Goal: Task Accomplishment & Management: Manage account settings

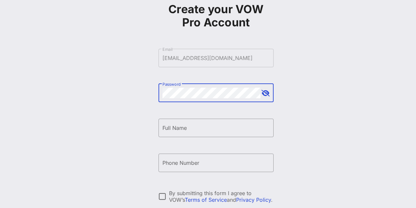
scroll to position [33, 0]
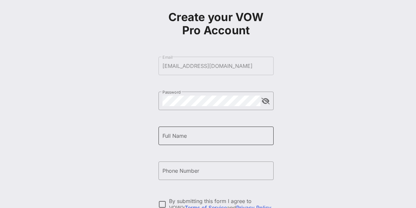
click at [206, 136] on input "Full Name" at bounding box center [215, 135] width 107 height 11
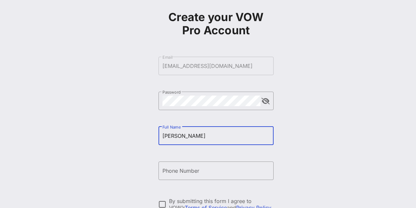
type input "[PERSON_NAME]"
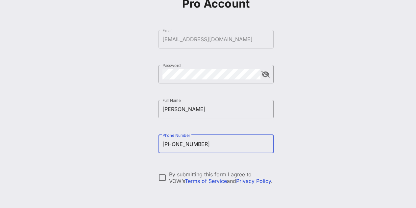
scroll to position [66, 0]
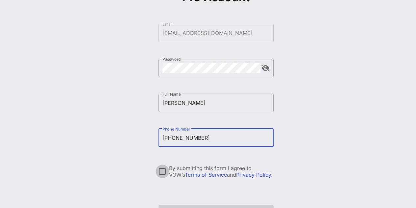
type input "[PHONE_NUMBER]"
click at [166, 174] on div at bounding box center [162, 170] width 11 height 11
drag, startPoint x: 209, startPoint y: 141, endPoint x: 160, endPoint y: 137, distance: 49.2
click at [160, 137] on div "​ Phone Number [PHONE_NUMBER]" at bounding box center [216, 137] width 115 height 18
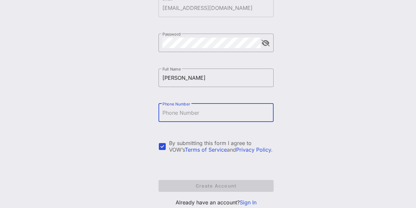
scroll to position [112, 0]
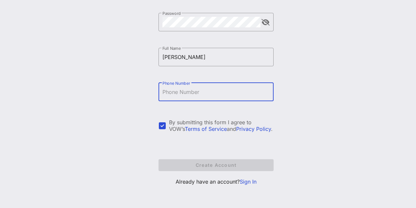
click at [248, 183] on link "Sign In" at bounding box center [248, 181] width 17 height 7
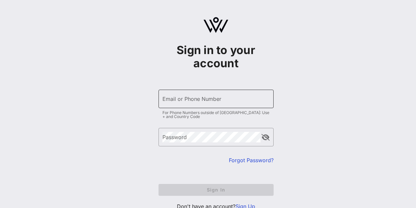
click at [206, 101] on input "Email or Phone Number" at bounding box center [215, 98] width 107 height 11
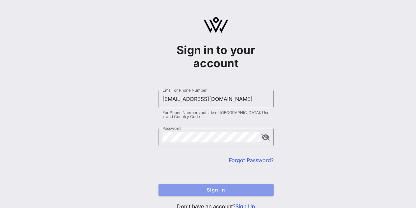
click at [212, 190] on span "Sign In" at bounding box center [216, 189] width 105 height 6
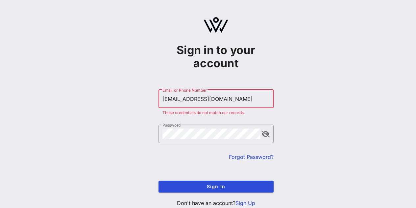
click at [227, 101] on input "[EMAIL_ADDRESS][DOMAIN_NAME]" at bounding box center [215, 98] width 107 height 11
click at [179, 99] on input "[EMAIL_ADDRESS][DOMAIN_NAME]" at bounding box center [215, 98] width 107 height 11
type input "[EMAIL_ADDRESS][DOMAIN_NAME]"
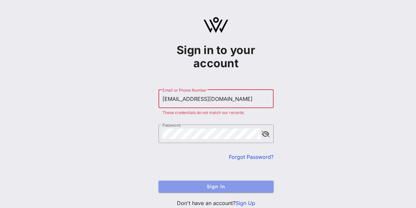
click at [215, 187] on span "Sign In" at bounding box center [216, 186] width 105 height 6
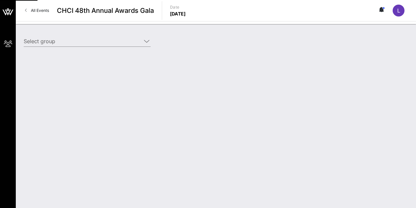
type input "Ford Motor Company (Ford Motor Company) [[PERSON_NAME], [EMAIL_ADDRESS][DOMAIN_…"
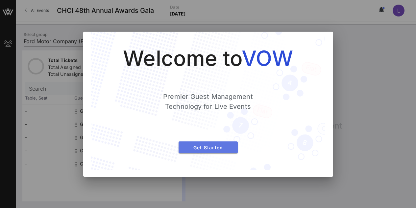
click at [224, 150] on button "Get Started" at bounding box center [208, 147] width 59 height 12
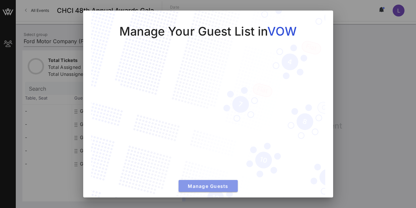
click at [218, 183] on span "Manage Guests" at bounding box center [208, 186] width 49 height 6
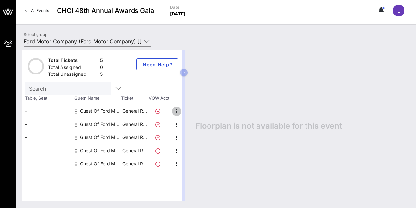
click at [176, 111] on icon "button" at bounding box center [177, 111] width 8 height 8
click at [139, 107] on p "General R…" at bounding box center [134, 110] width 26 height 13
click at [176, 110] on icon "button" at bounding box center [177, 111] width 8 height 8
click at [194, 114] on div "Edit" at bounding box center [192, 113] width 13 height 5
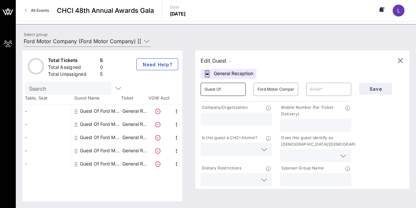
click at [236, 91] on input "Guest Of" at bounding box center [223, 89] width 37 height 11
click at [327, 86] on input "text" at bounding box center [328, 89] width 37 height 11
paste input "[PERSON_NAME][EMAIL_ADDRESS][PERSON_NAME][DOMAIN_NAME]"
type input "[PERSON_NAME][EMAIL_ADDRESS][PERSON_NAME][DOMAIN_NAME]"
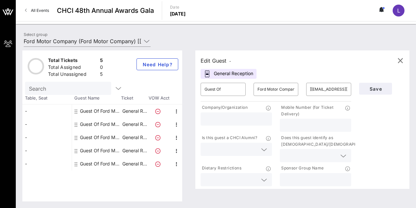
click at [235, 117] on input "text" at bounding box center [236, 118] width 63 height 9
type input "Ford Motor Company"
drag, startPoint x: 261, startPoint y: 124, endPoint x: 143, endPoint y: 117, distance: 118.3
click at [143, 117] on div "Total Tickets 5 Total Assigned 0 Total Unassigned 5 Need Help? Search Table, Se…" at bounding box center [215, 125] width 387 height 151
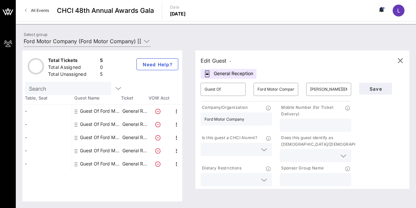
click at [232, 118] on input "Ford Motor Company" at bounding box center [236, 118] width 63 height 9
click at [371, 89] on span "Save" at bounding box center [375, 89] width 22 height 6
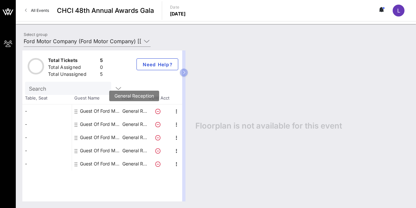
click at [135, 111] on p "General R…" at bounding box center [134, 110] width 26 height 13
click at [110, 112] on div "Guest Of Ford Motor Company" at bounding box center [100, 110] width 41 height 13
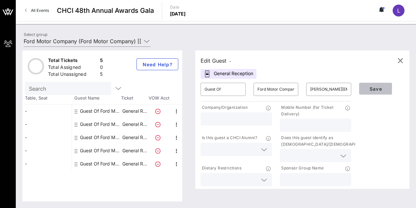
click at [372, 89] on span "Save" at bounding box center [375, 89] width 22 height 6
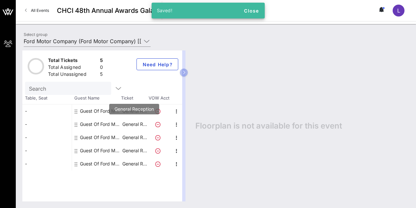
click at [132, 126] on p "General R…" at bounding box center [134, 123] width 26 height 13
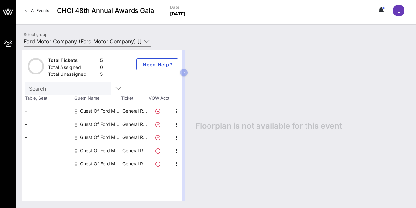
click at [76, 124] on icon at bounding box center [76, 124] width 3 height 5
click at [91, 121] on div "Guest Of Ford Motor Company" at bounding box center [100, 123] width 41 height 13
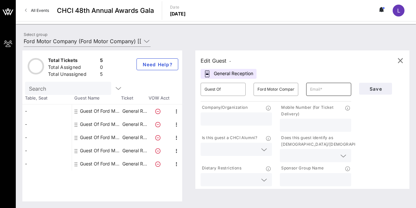
click at [331, 89] on input "text" at bounding box center [328, 89] width 37 height 11
paste input "[PERSON_NAME][EMAIL_ADDRESS][DOMAIN_NAME]"
type input "[PERSON_NAME][EMAIL_ADDRESS][DOMAIN_NAME]"
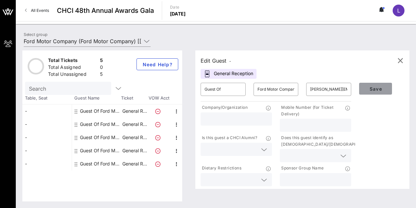
click at [366, 87] on span "Save" at bounding box center [375, 89] width 22 height 6
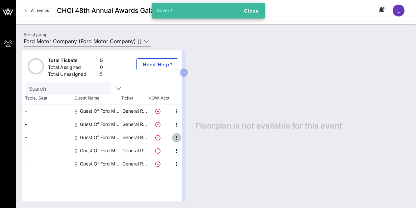
click at [177, 138] on icon "button" at bounding box center [177, 138] width 8 height 8
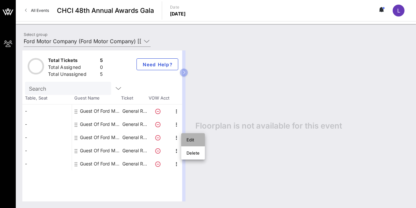
click at [186, 137] on div "Edit" at bounding box center [192, 139] width 13 height 5
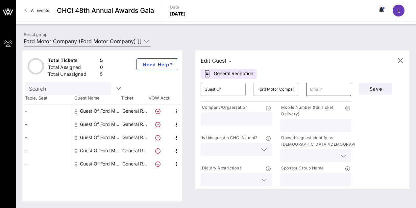
click at [316, 91] on input "text" at bounding box center [328, 89] width 37 height 11
paste input "[PERSON_NAME][EMAIL_ADDRESS][DOMAIN_NAME]"
type input "[PERSON_NAME][EMAIL_ADDRESS][DOMAIN_NAME]"
click at [371, 87] on span "Save" at bounding box center [375, 89] width 22 height 6
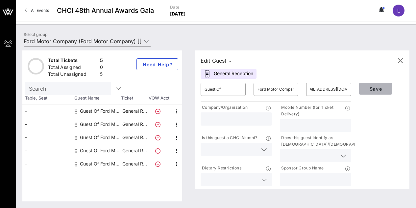
scroll to position [0, 0]
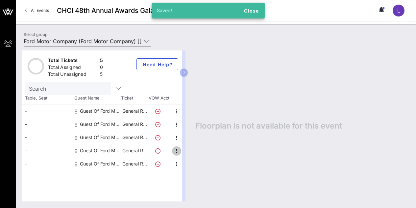
click at [176, 150] on icon "button" at bounding box center [177, 151] width 8 height 8
click at [193, 151] on div "Edit" at bounding box center [192, 152] width 13 height 5
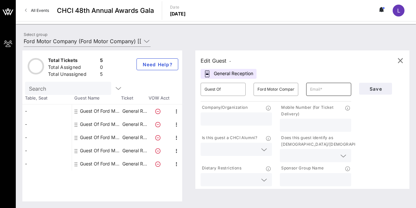
click at [319, 92] on input "text" at bounding box center [328, 89] width 37 height 11
paste input "[EMAIL_ADDRESS][DOMAIN_NAME]"
type input "[EMAIL_ADDRESS][DOMAIN_NAME]"
click at [366, 88] on span "Save" at bounding box center [375, 89] width 22 height 6
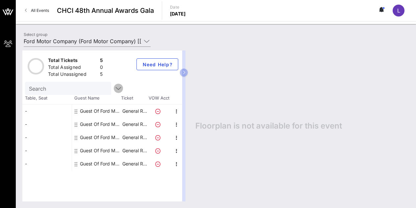
click at [114, 85] on icon "button" at bounding box center [118, 88] width 8 height 8
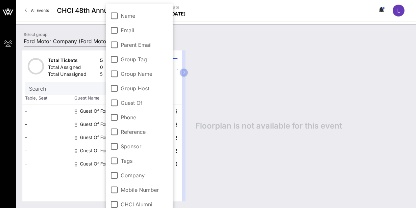
click at [262, 87] on div "Floorplan is not available for this event" at bounding box center [299, 125] width 221 height 151
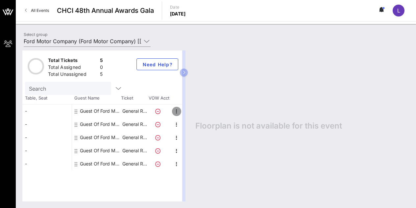
click at [176, 110] on icon "button" at bounding box center [177, 111] width 8 height 8
click at [188, 110] on div "Edit" at bounding box center [192, 113] width 13 height 11
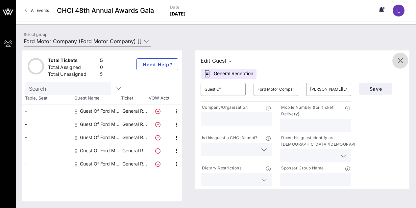
click at [397, 62] on icon "button" at bounding box center [400, 61] width 8 height 8
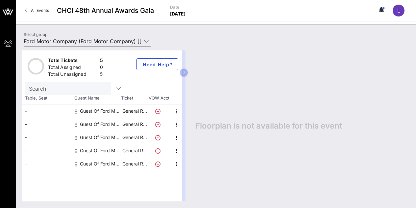
click at [74, 69] on div "Total Assigned" at bounding box center [72, 68] width 49 height 8
click at [37, 115] on div "-" at bounding box center [46, 110] width 49 height 13
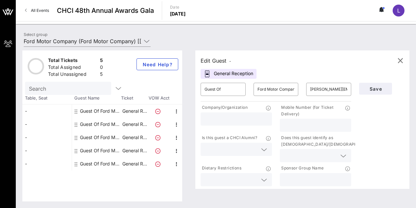
click at [36, 126] on div "-" at bounding box center [46, 123] width 49 height 13
click at [35, 136] on div "-" at bounding box center [46, 137] width 49 height 13
click at [33, 146] on div "-" at bounding box center [46, 150] width 49 height 13
type input "[EMAIL_ADDRESS][DOMAIN_NAME]"
click at [259, 180] on div at bounding box center [236, 179] width 63 height 13
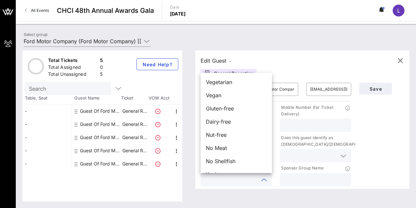
click at [262, 180] on icon at bounding box center [264, 180] width 6 height 8
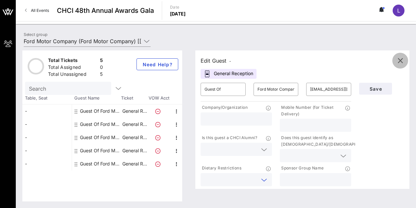
click at [399, 61] on icon "button" at bounding box center [400, 61] width 8 height 8
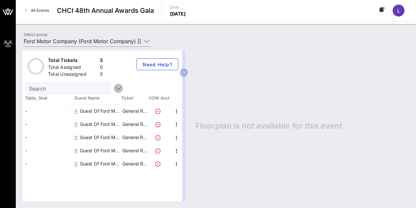
click at [114, 91] on icon "button" at bounding box center [118, 88] width 8 height 8
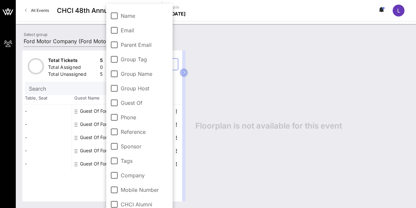
click at [239, 92] on div "Floorplan is not available for this event" at bounding box center [299, 125] width 221 height 151
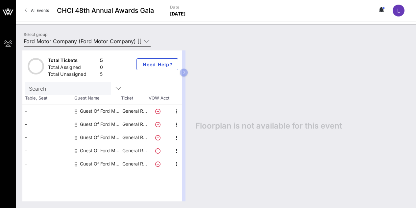
click at [146, 40] on icon at bounding box center [147, 41] width 6 height 8
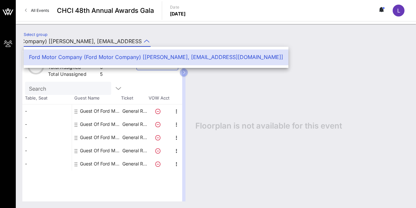
click at [137, 62] on div "Ford Motor Company (Ford Motor Company) [[PERSON_NAME], [EMAIL_ADDRESS][DOMAIN_…" at bounding box center [156, 57] width 254 height 14
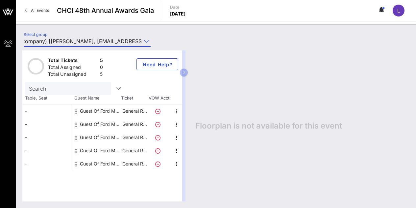
scroll to position [0, 0]
click at [34, 108] on div "-" at bounding box center [46, 110] width 49 height 13
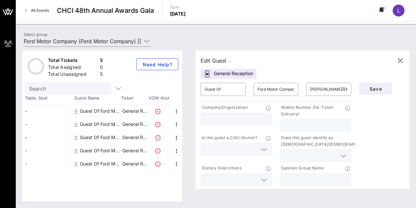
click at [34, 121] on div "-" at bounding box center [46, 123] width 49 height 13
click at [30, 135] on div "-" at bounding box center [46, 137] width 49 height 13
click at [33, 152] on div "-" at bounding box center [46, 150] width 49 height 13
type input "[EMAIL_ADDRESS][DOMAIN_NAME]"
click at [34, 165] on div "-" at bounding box center [46, 163] width 49 height 13
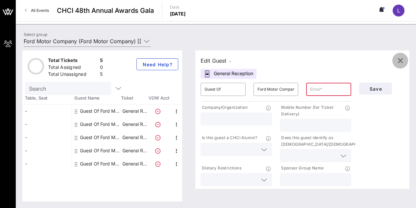
click at [400, 60] on icon "button" at bounding box center [400, 61] width 8 height 8
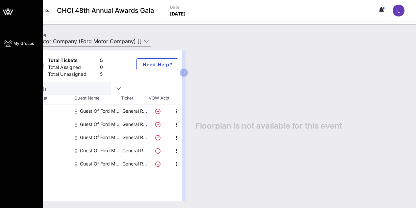
click at [5, 43] on icon at bounding box center [8, 43] width 8 height 1
